Goal: Find specific page/section: Find specific page/section

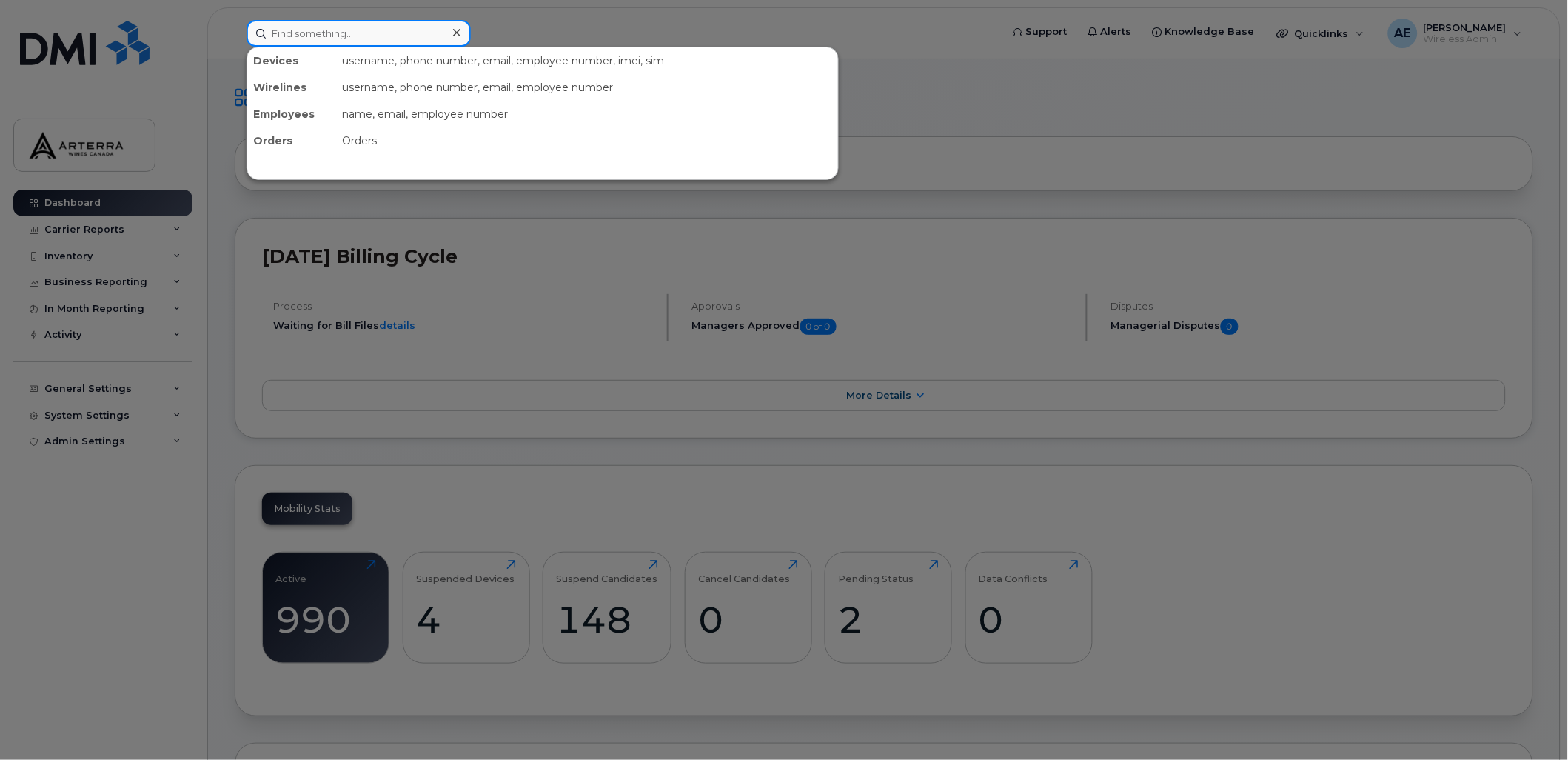
click at [409, 35] on input at bounding box center [359, 34] width 224 height 27
paste input "4383040957"
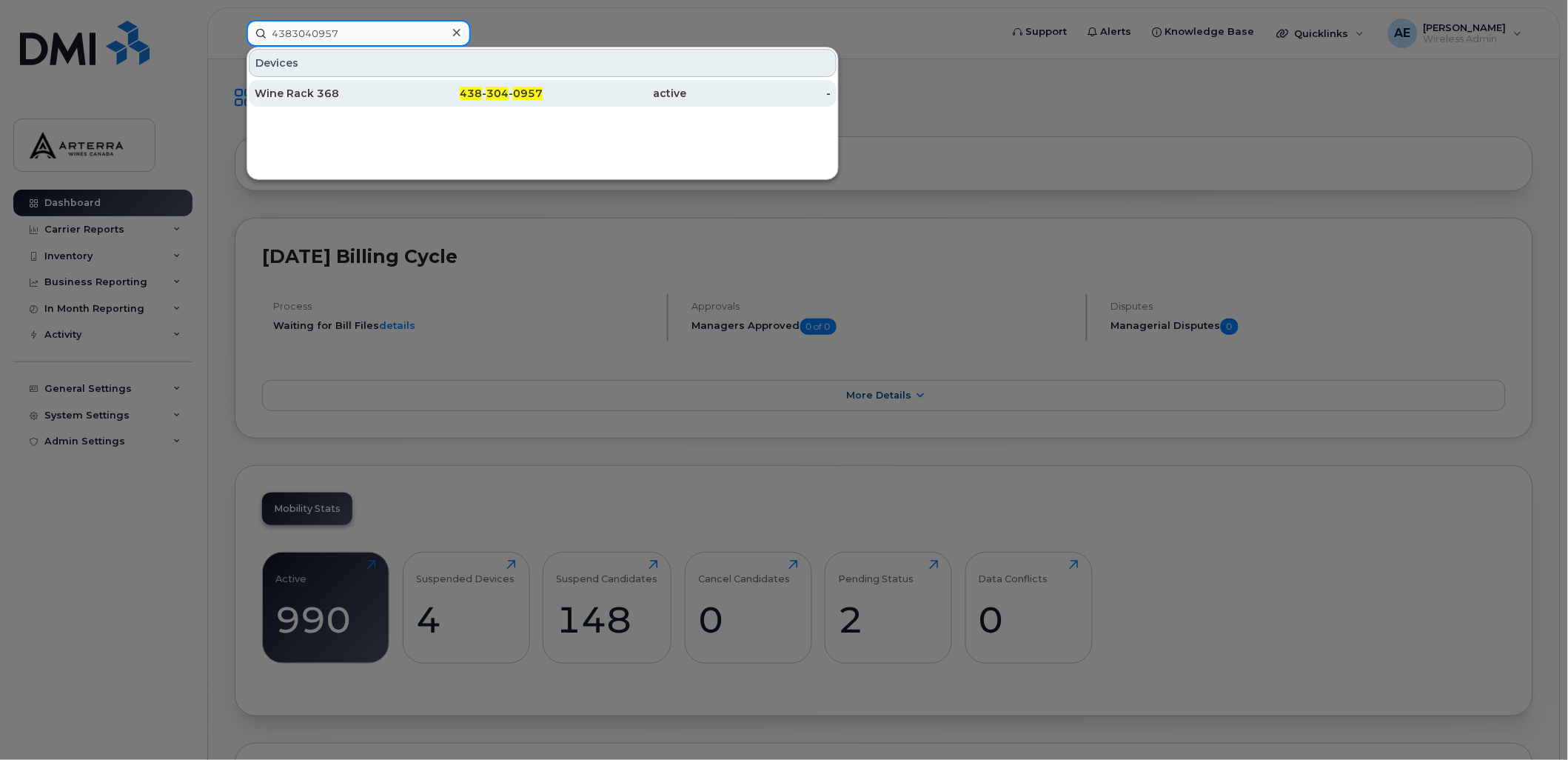
type input "4383040957"
click at [322, 90] on div "Wine Rack 368" at bounding box center [327, 93] width 144 height 15
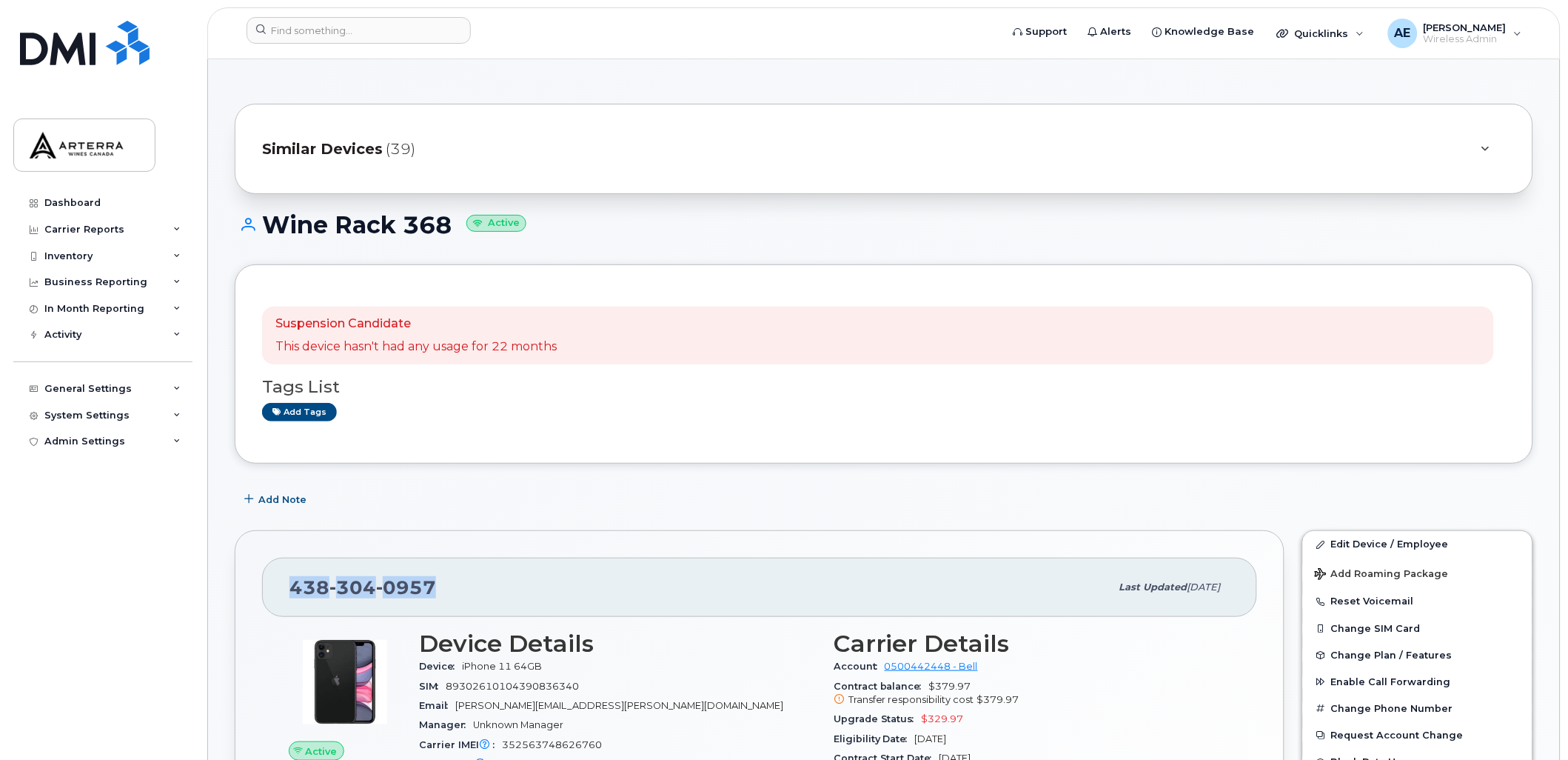
drag, startPoint x: 294, startPoint y: 584, endPoint x: 428, endPoint y: 581, distance: 134.0
click at [428, 581] on span "438 304 0957" at bounding box center [362, 587] width 146 height 23
copy span "438 304 0957"
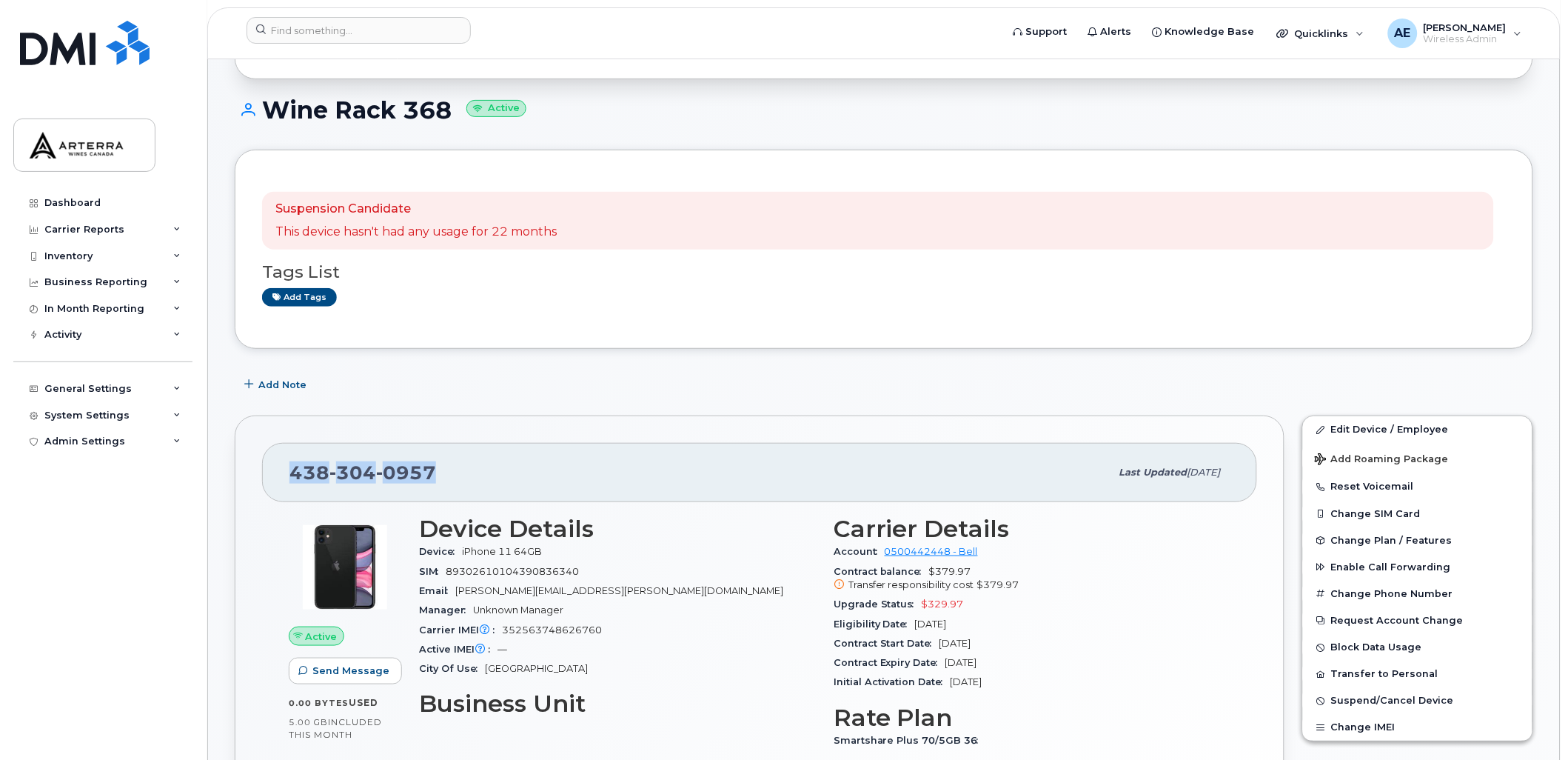
scroll to position [126, 0]
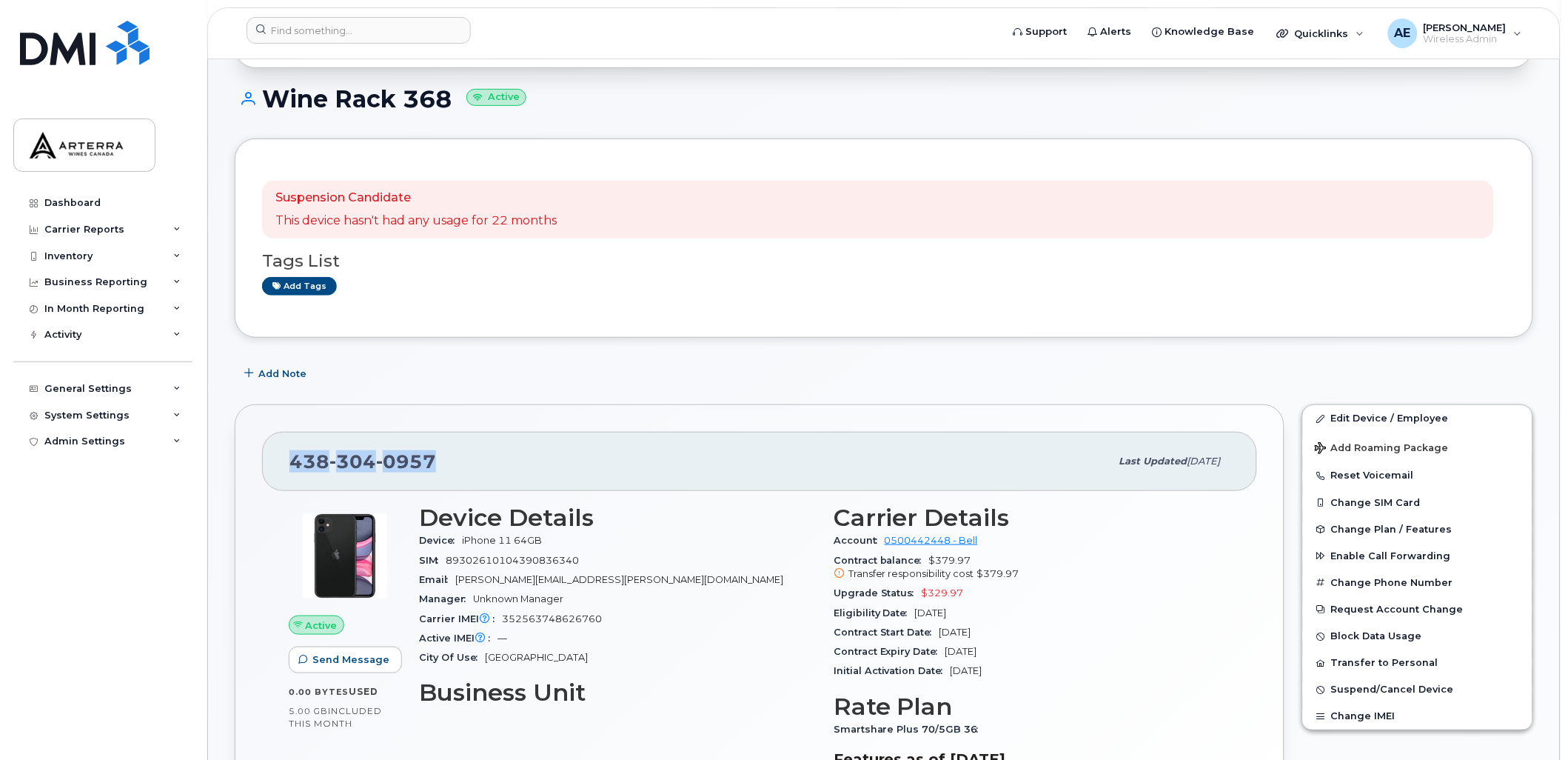
click at [557, 469] on div "438 304 0957" at bounding box center [700, 461] width 822 height 31
